Goal: Information Seeking & Learning: Learn about a topic

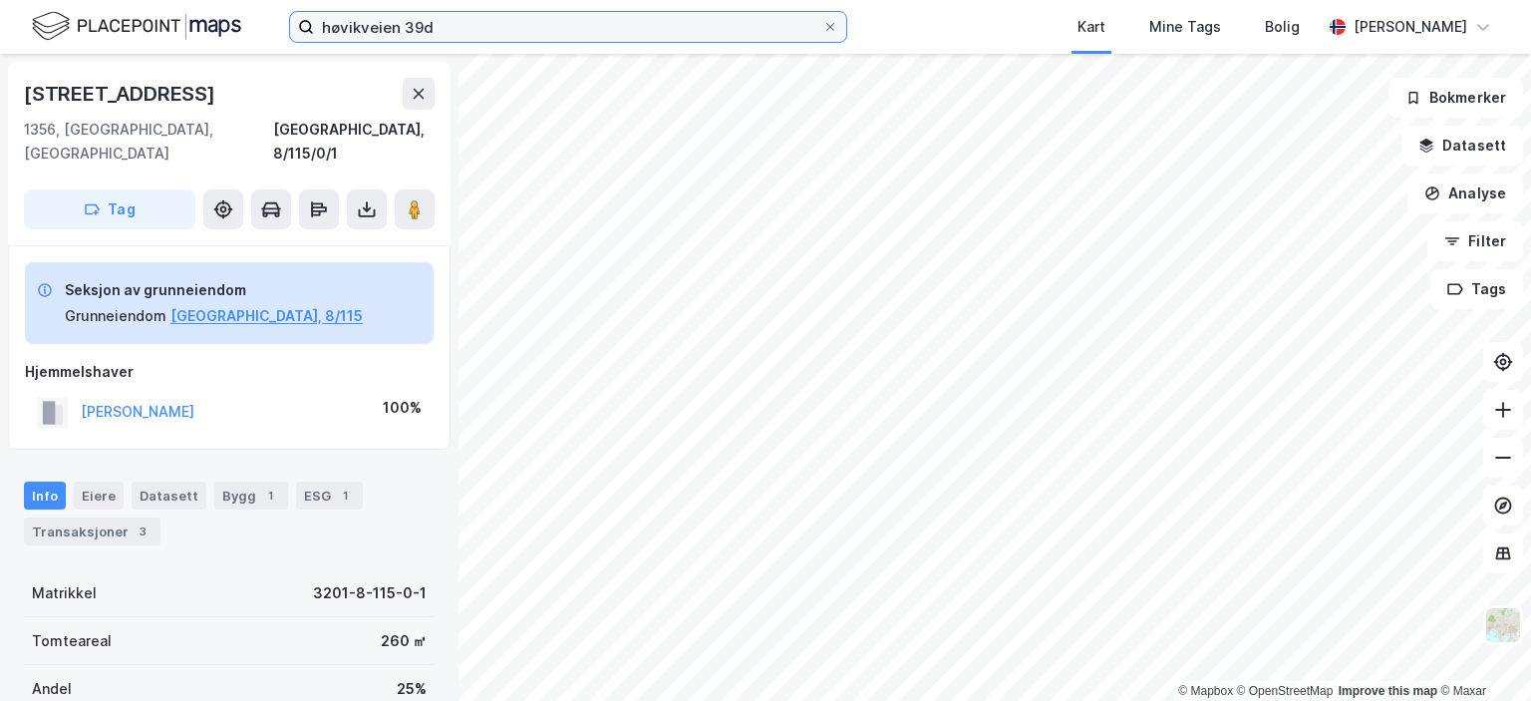
click at [405, 24] on input "høvikveien 39d" at bounding box center [568, 27] width 508 height 30
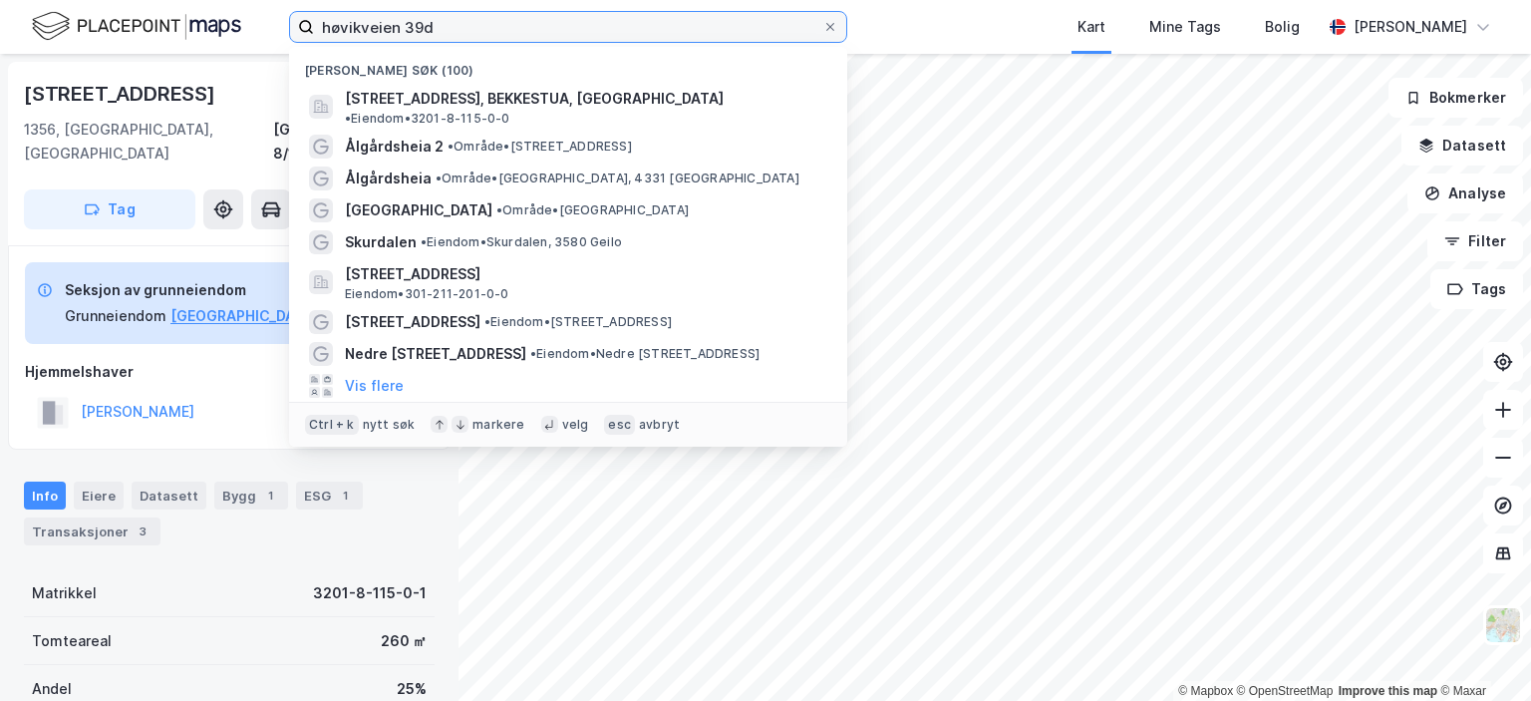
click at [405, 24] on input "høvikveien 39d" at bounding box center [568, 27] width 508 height 30
click at [829, 32] on icon at bounding box center [830, 27] width 12 height 12
click at [822, 32] on input "høvikveien 39d" at bounding box center [568, 27] width 508 height 30
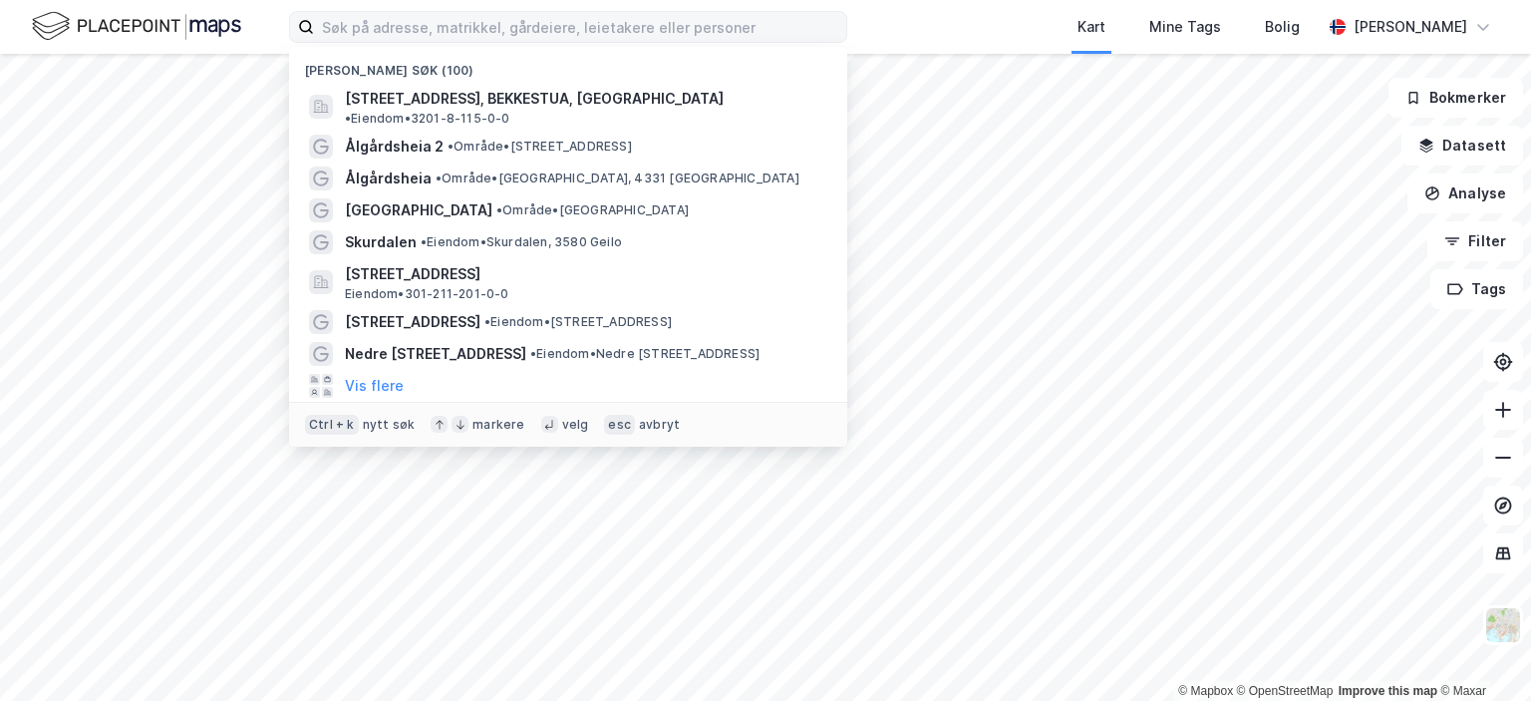
click at [913, 24] on div "Nylige søk (100) Høvikveien 39D, 1356, BEKKESTUA, [GEOGRAPHIC_DATA] • Eiendom •…" at bounding box center [765, 27] width 1531 height 54
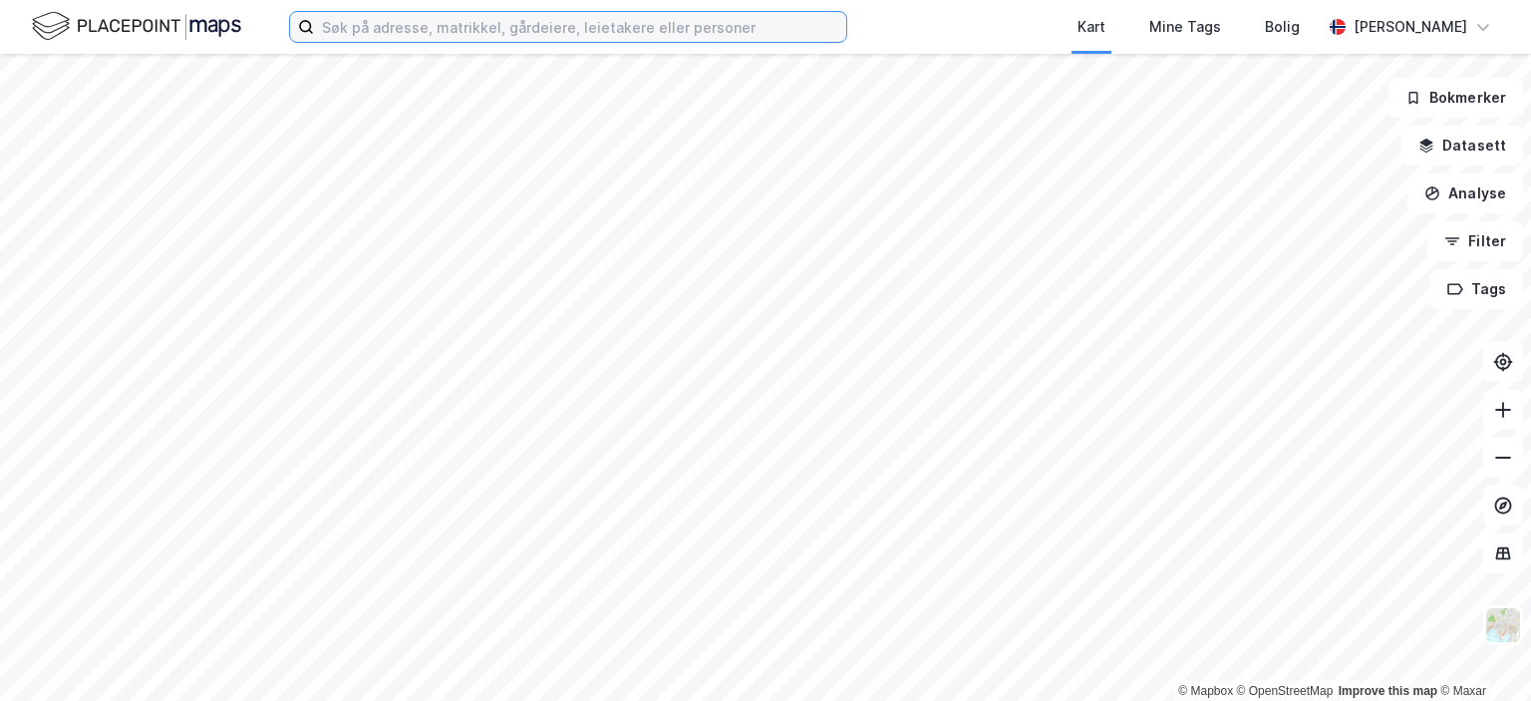
click at [416, 19] on input at bounding box center [580, 27] width 532 height 30
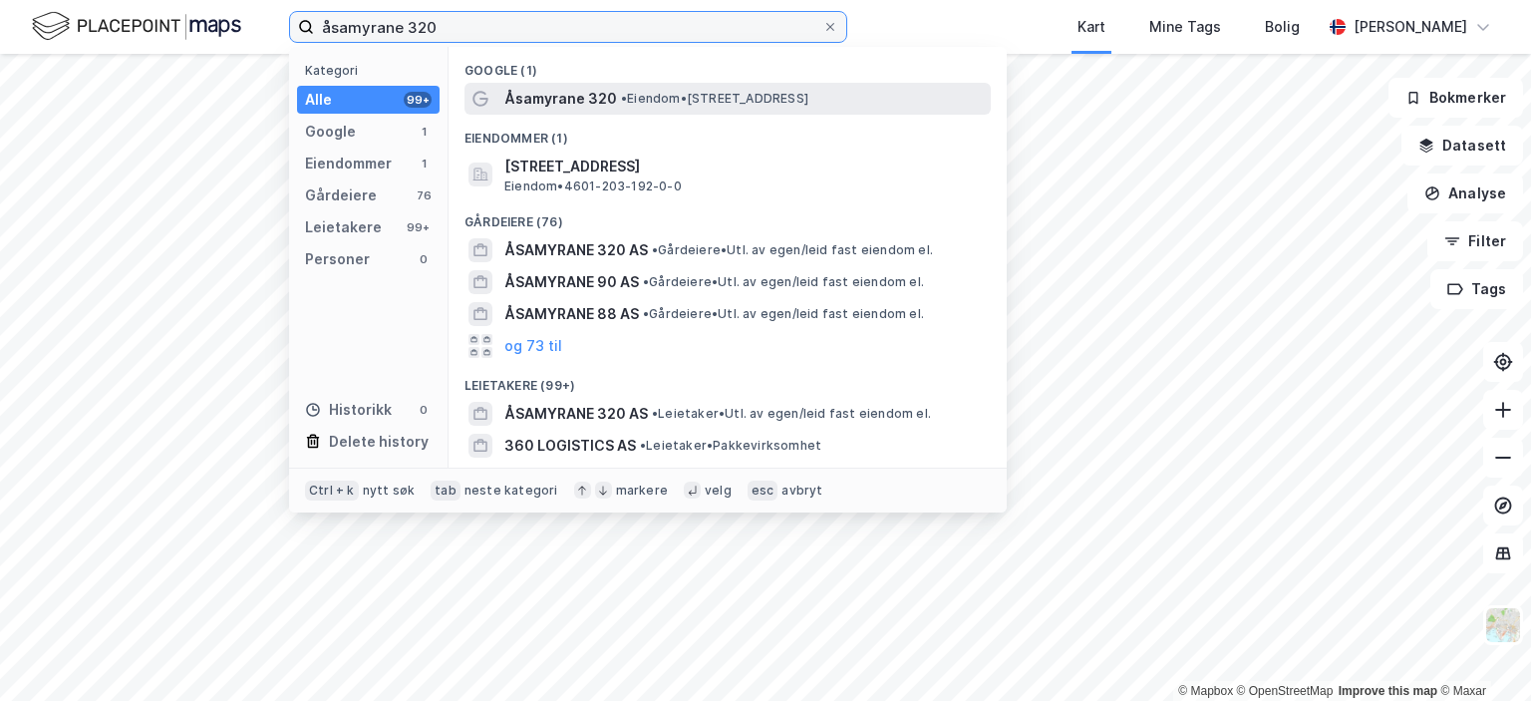
type input "åsamyrane 320"
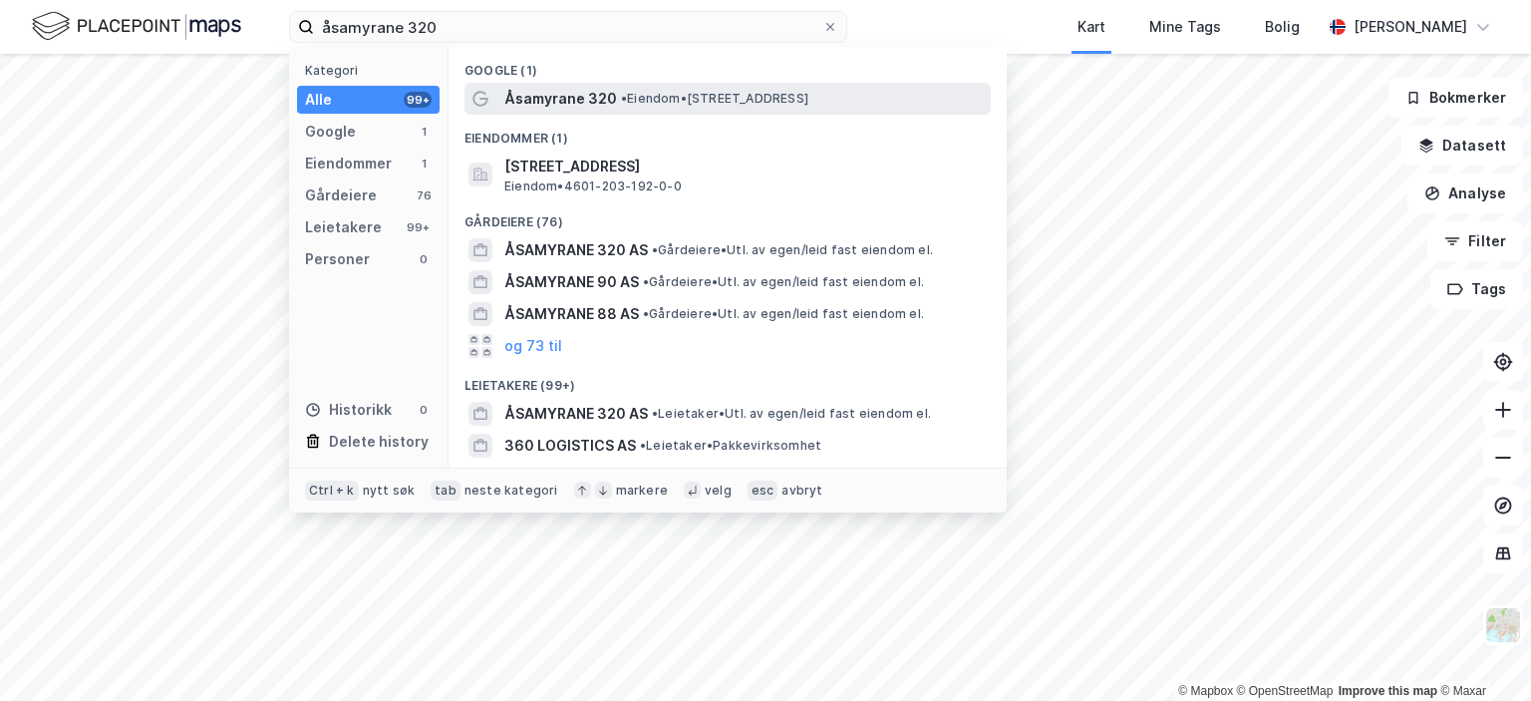
click at [612, 99] on div "Åsamyrane 320 • Eiendom • [STREET_ADDRESS]" at bounding box center [745, 99] width 482 height 24
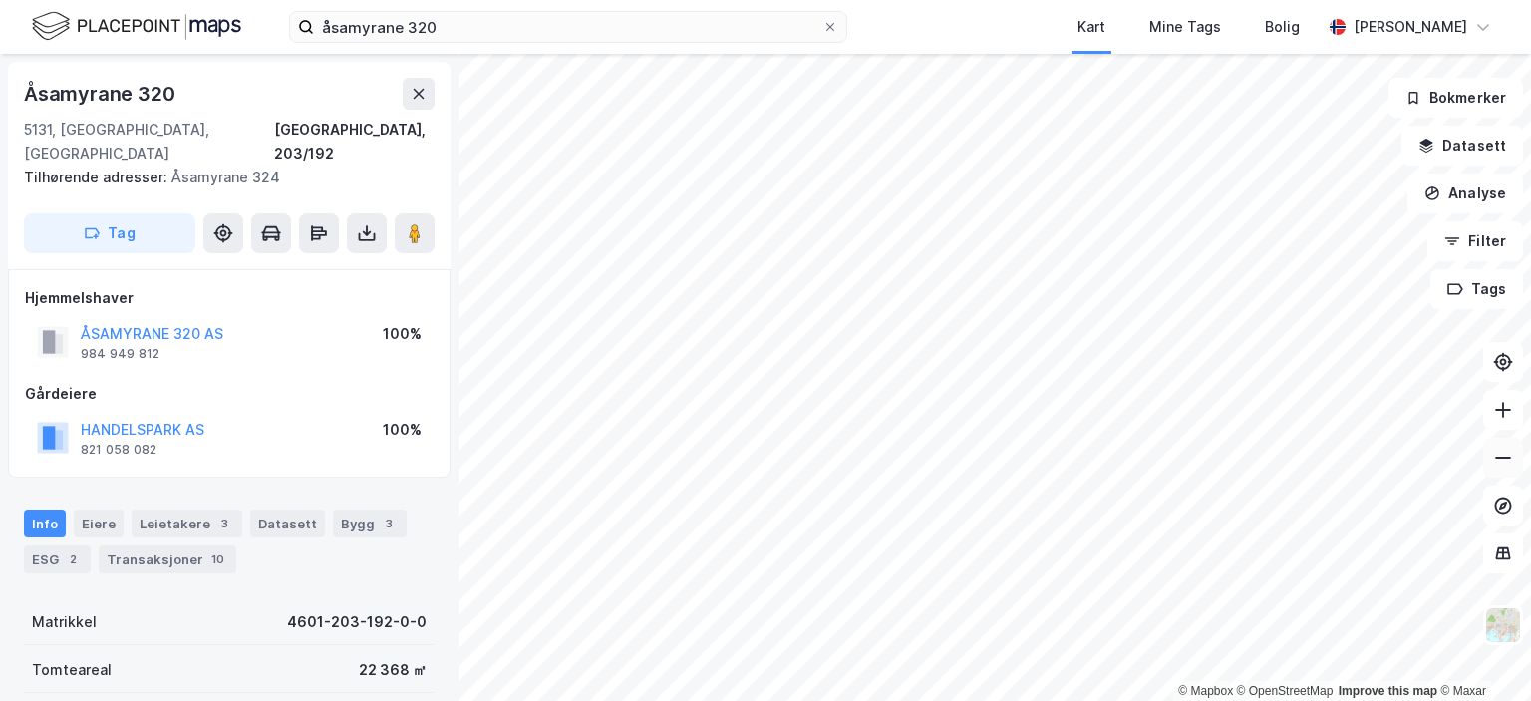
click at [1505, 456] on icon at bounding box center [1503, 458] width 20 height 20
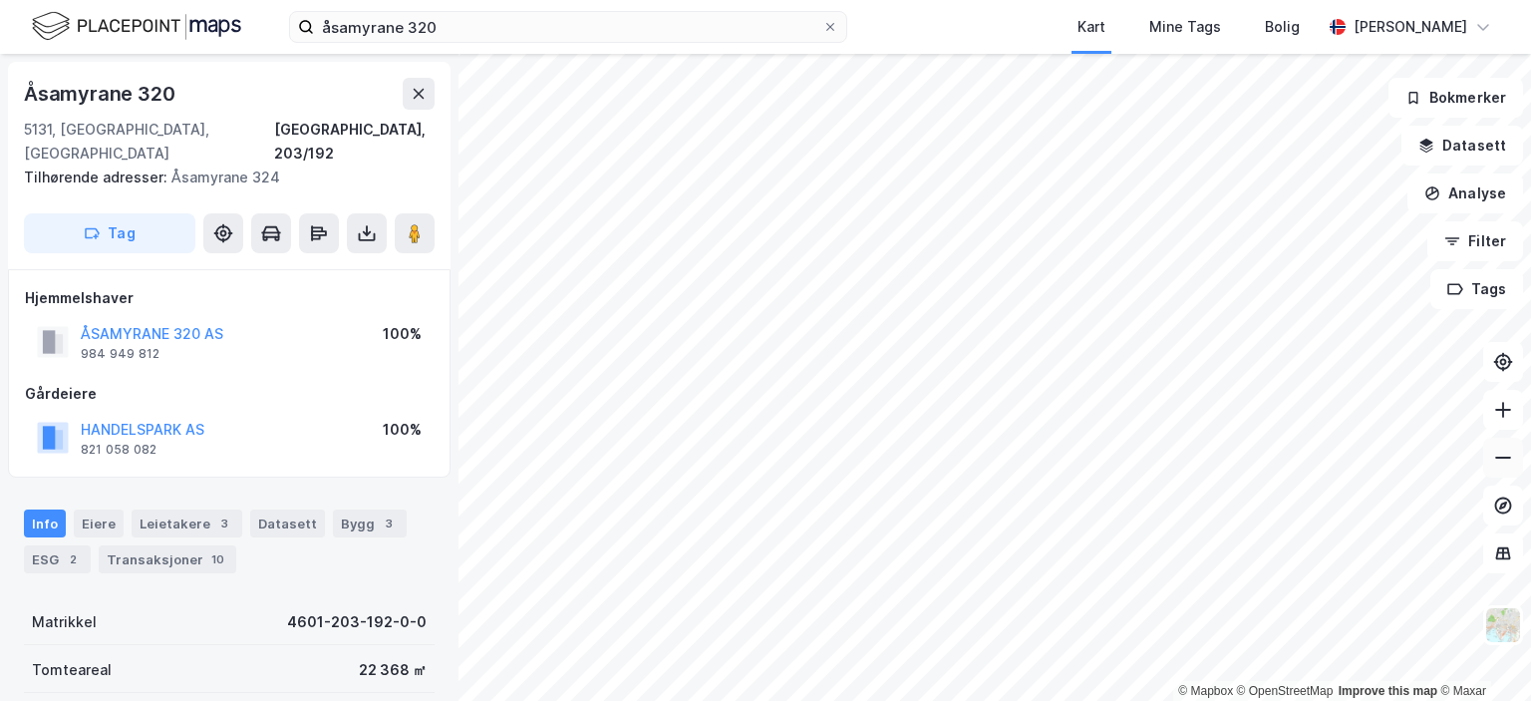
click at [1505, 456] on icon at bounding box center [1503, 458] width 20 height 20
click at [1493, 411] on icon at bounding box center [1503, 410] width 20 height 20
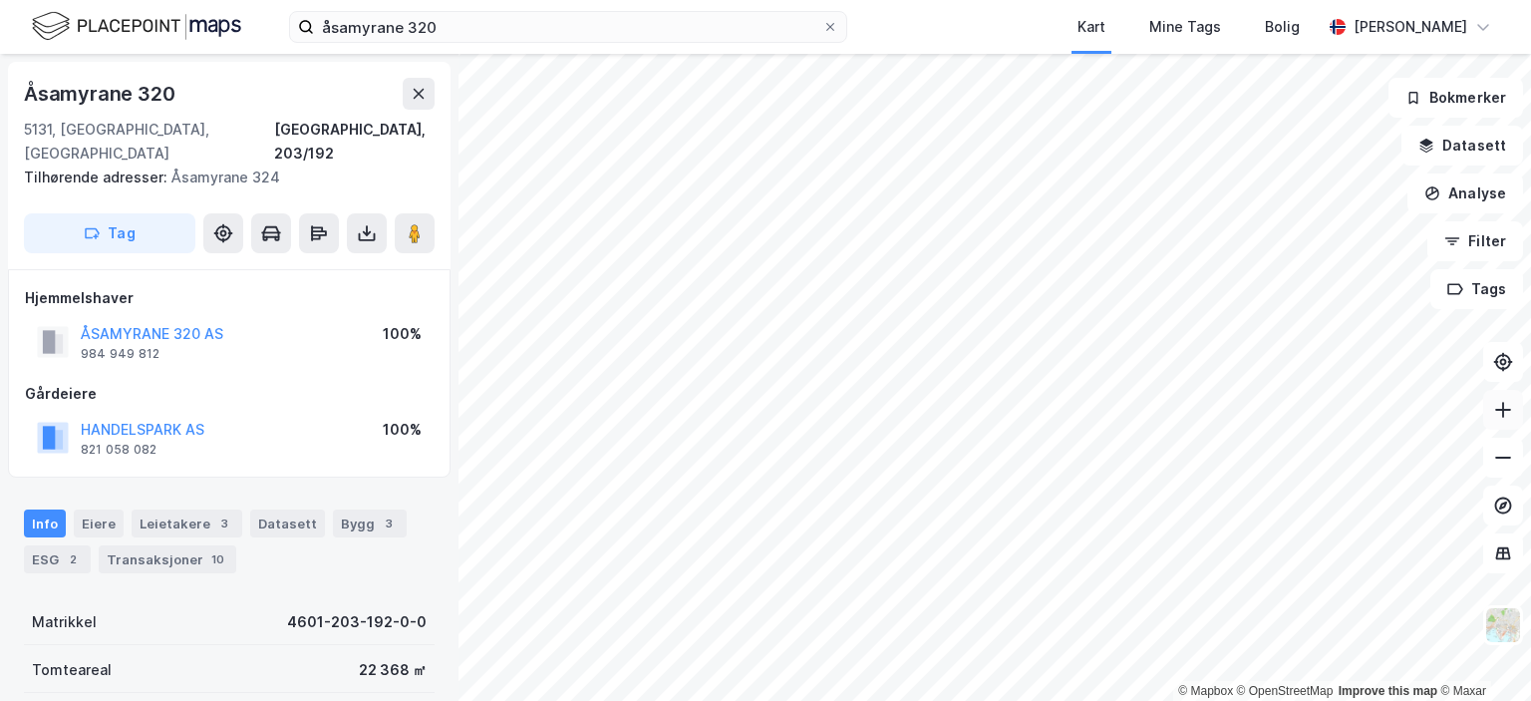
click at [1493, 411] on icon at bounding box center [1503, 410] width 20 height 20
click at [1505, 458] on icon at bounding box center [1503, 458] width 20 height 20
click at [1505, 407] on icon at bounding box center [1503, 410] width 20 height 20
click at [1503, 408] on icon at bounding box center [1503, 410] width 2 height 16
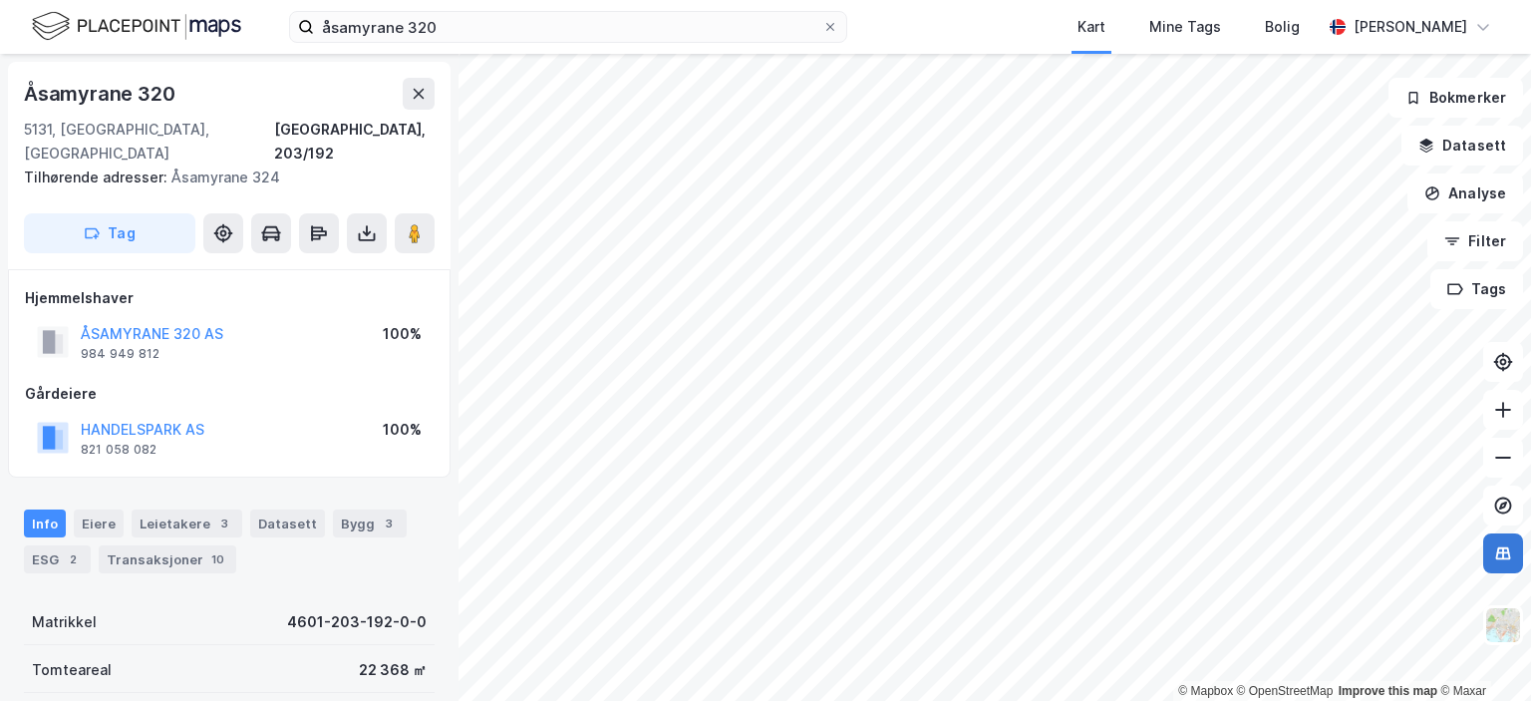
click at [1497, 554] on icon at bounding box center [1503, 552] width 15 height 13
click at [1498, 406] on icon at bounding box center [1503, 410] width 20 height 20
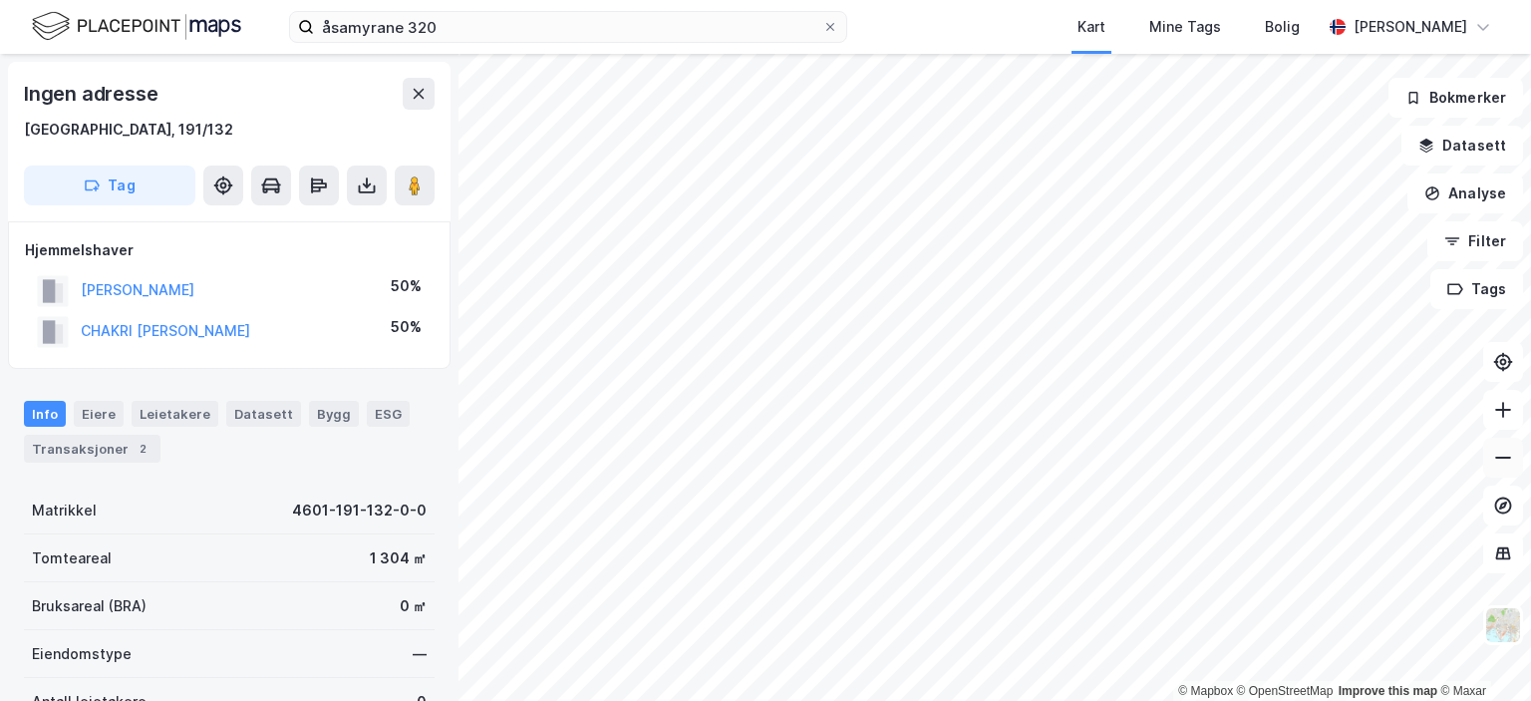
click at [1507, 462] on icon at bounding box center [1503, 458] width 20 height 20
